Goal: Navigation & Orientation: Go to known website

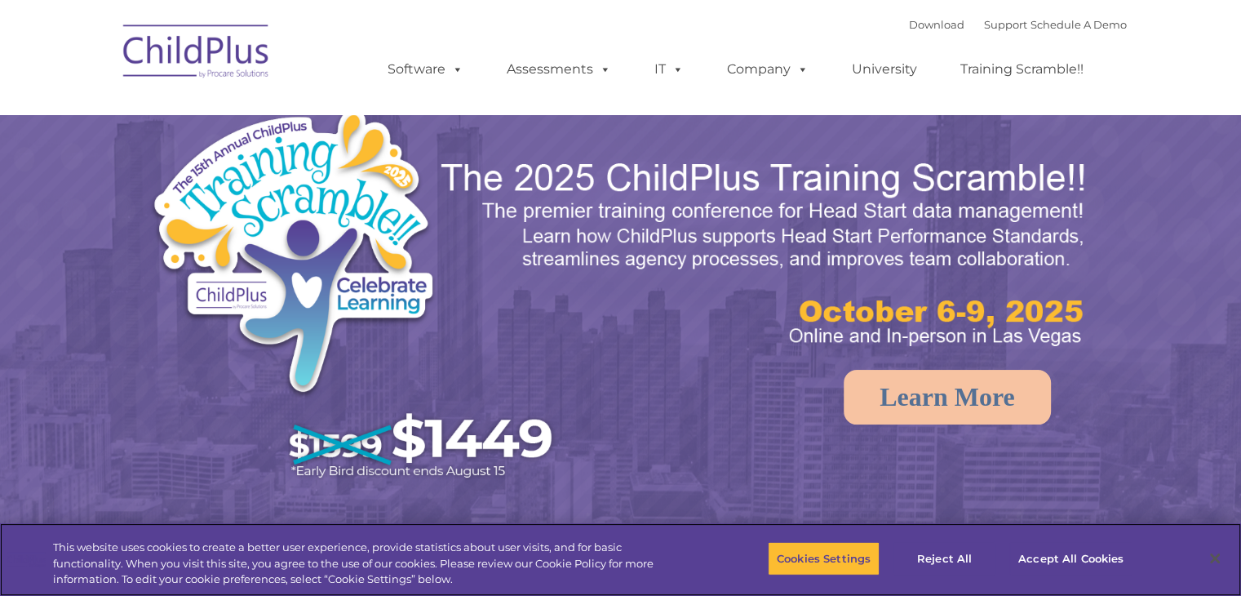
select select "MEDIUM"
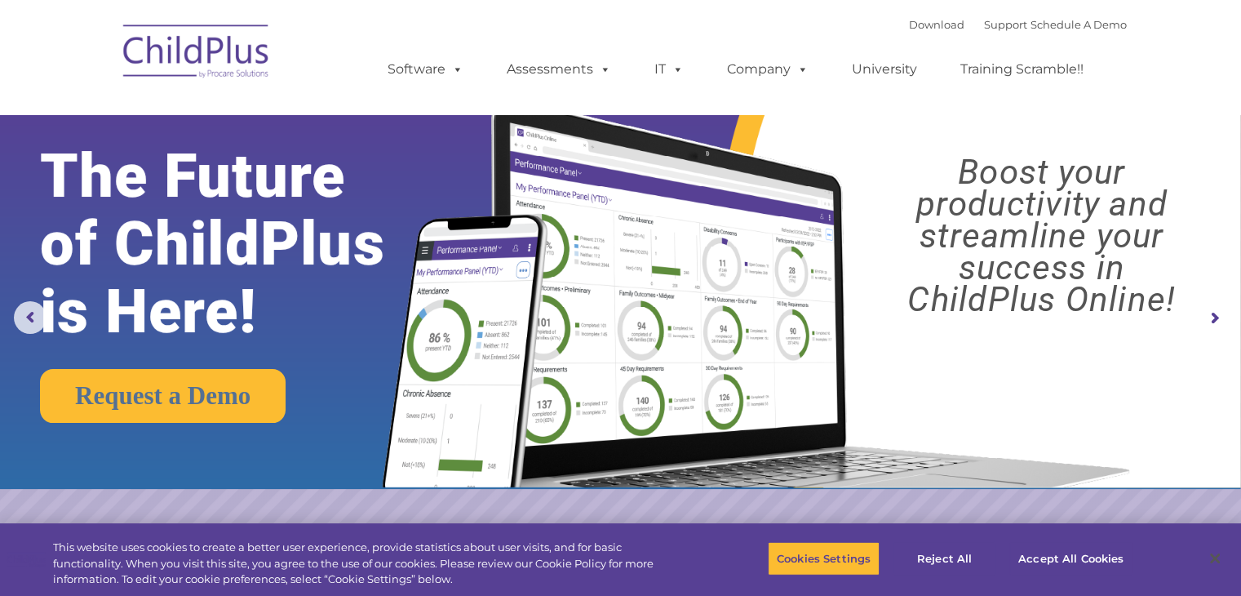
click at [235, 40] on img at bounding box center [196, 54] width 163 height 82
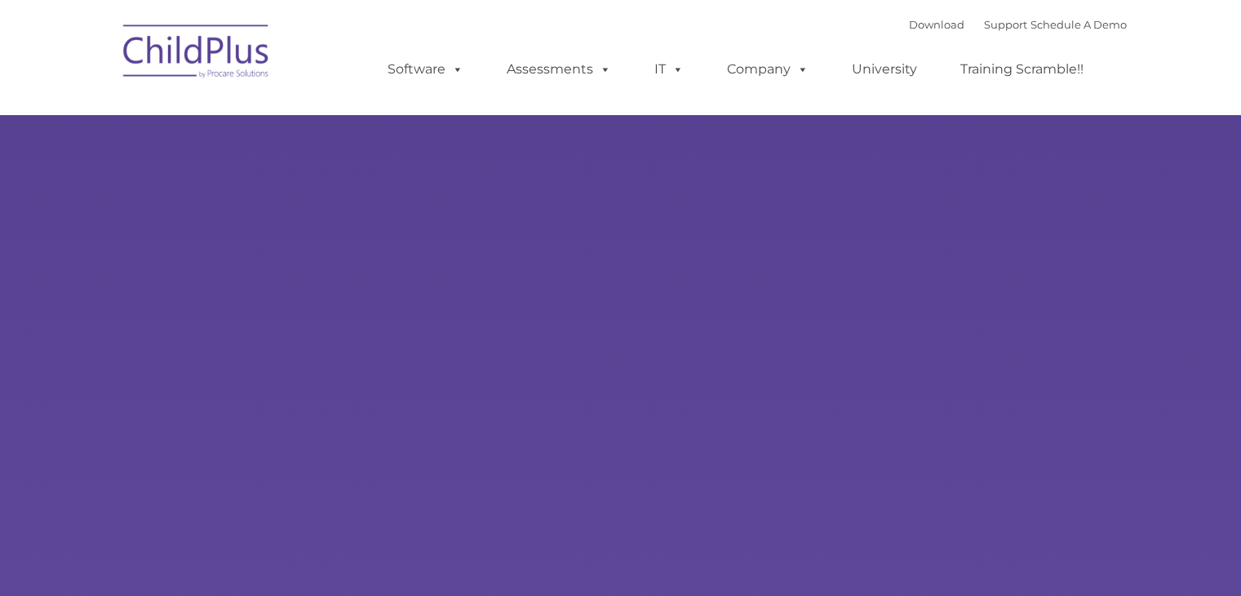
type input ""
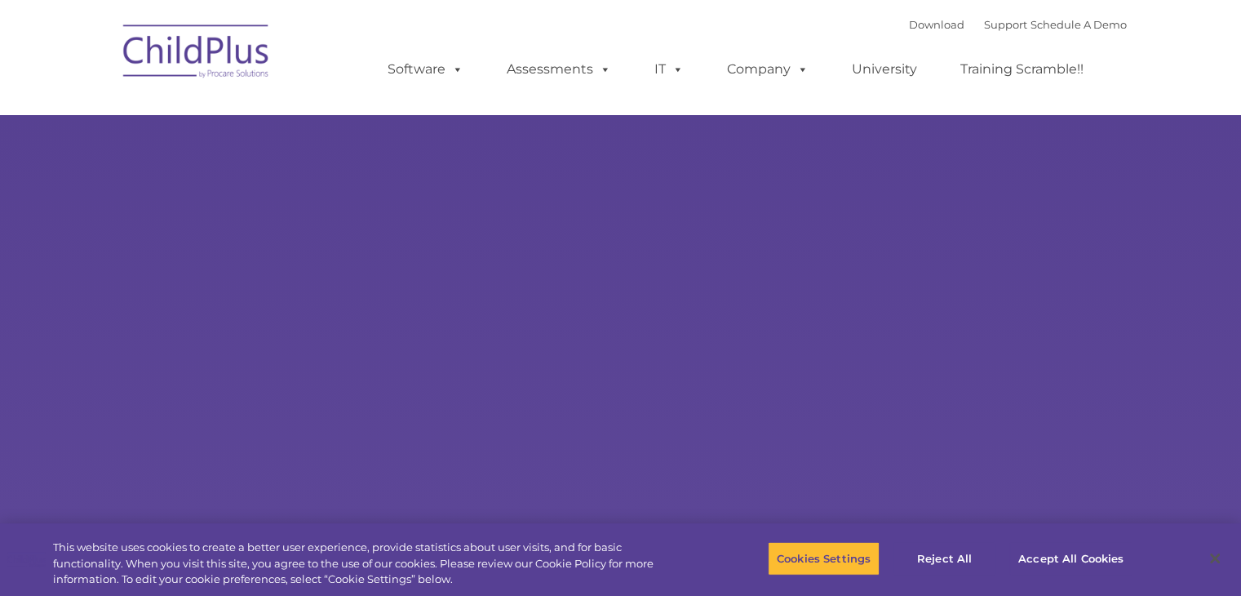
select select "MEDIUM"
